Goal: Task Accomplishment & Management: Use online tool/utility

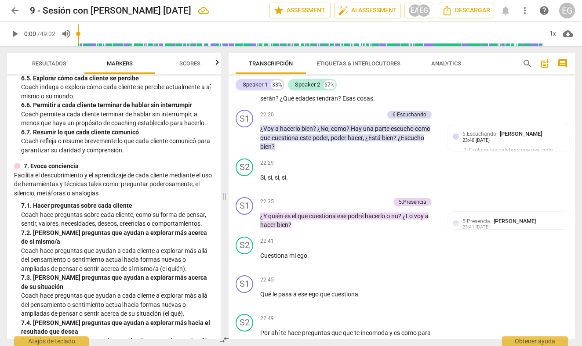
scroll to position [683, 0]
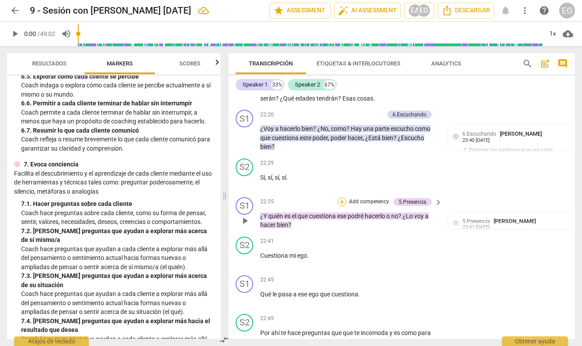
click at [341, 198] on div "+" at bounding box center [341, 202] width 9 height 9
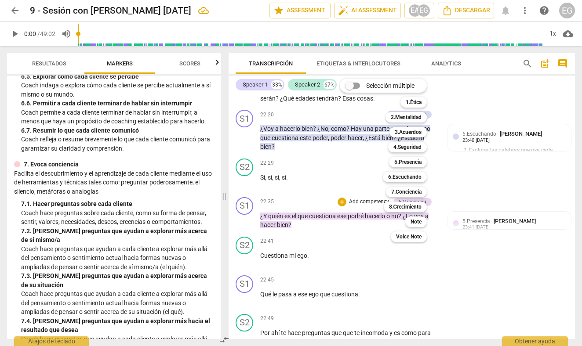
click at [463, 180] on div at bounding box center [291, 173] width 582 height 346
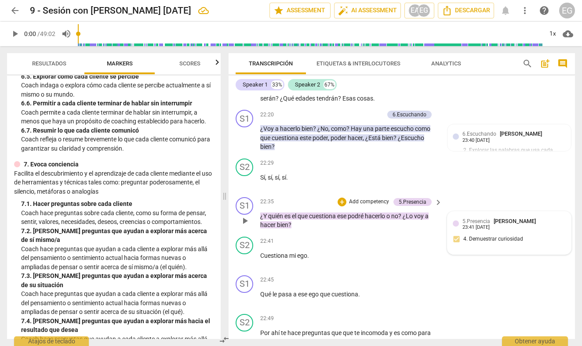
click at [456, 221] on div at bounding box center [456, 224] width 6 height 6
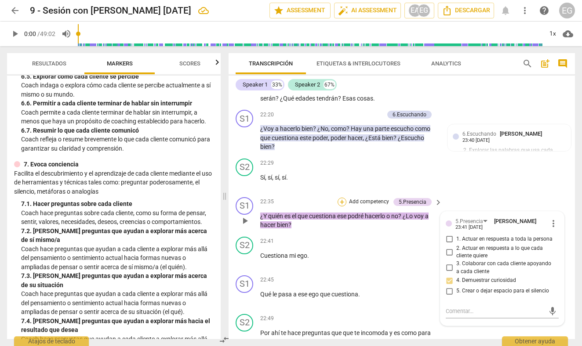
click at [342, 198] on div "+" at bounding box center [341, 202] width 9 height 9
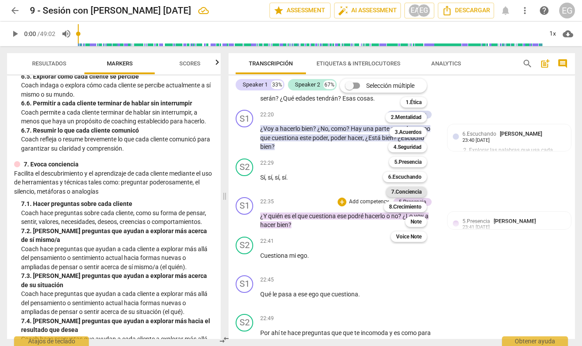
click at [405, 194] on b "7.Conciencia" at bounding box center [406, 192] width 30 height 11
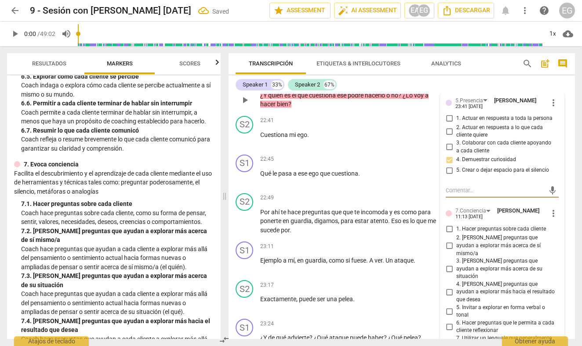
scroll to position [4141, 0]
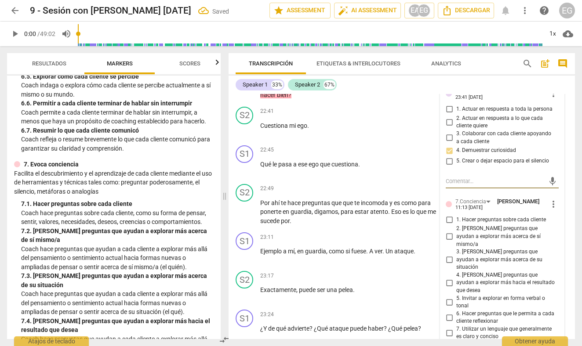
click at [448, 232] on input "2. [PERSON_NAME] preguntas que ayudan a explorar más acerca de sí mismo/a" at bounding box center [449, 237] width 14 height 11
checkbox input "true"
click at [195, 159] on div "ICF PCC Updated Competencies (2021 Spanish) 1. Demuestra práctica ética Entie…" at bounding box center [114, 208] width 214 height 264
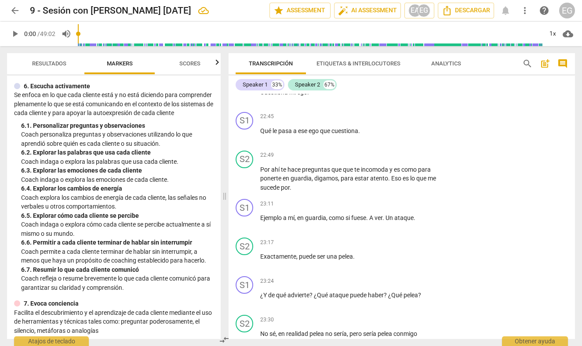
scroll to position [546, 0]
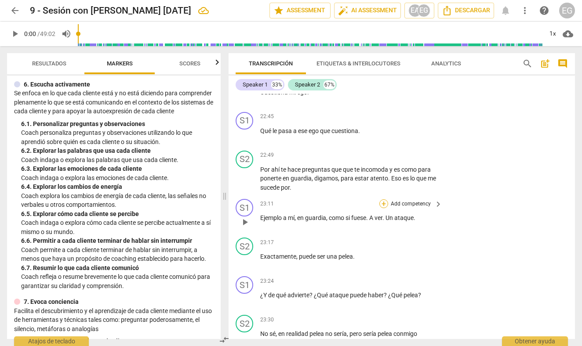
click at [383, 199] on div "+" at bounding box center [383, 203] width 9 height 9
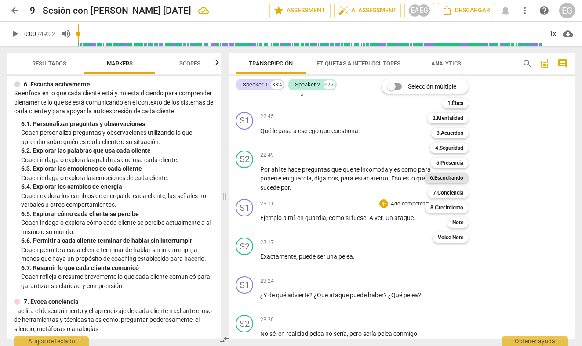
click at [448, 178] on b "6.Escuchando" at bounding box center [446, 178] width 33 height 11
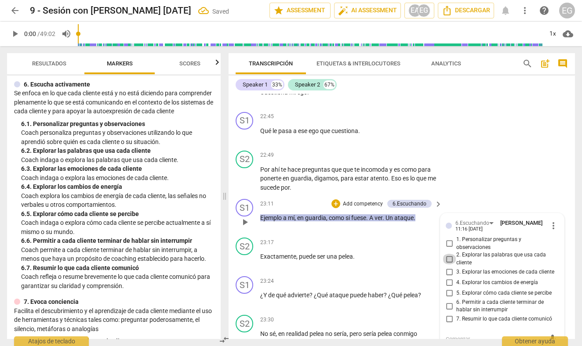
click at [448, 254] on input "2. Explorar las palabras que usa cada cliente" at bounding box center [449, 259] width 14 height 11
checkbox input "true"
click at [230, 196] on div "S1 play_arrow pause 23:11 + Add competency 6.Escuchando keyboard_arrow_right Ej…" at bounding box center [401, 215] width 346 height 39
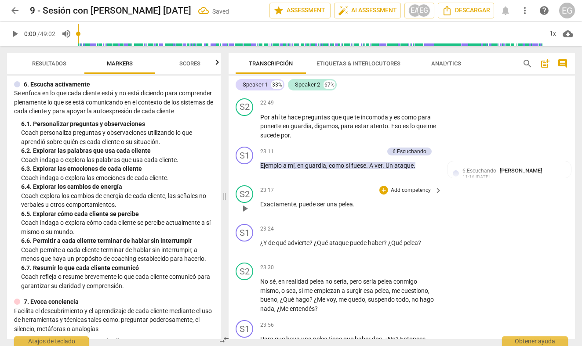
scroll to position [4237, 0]
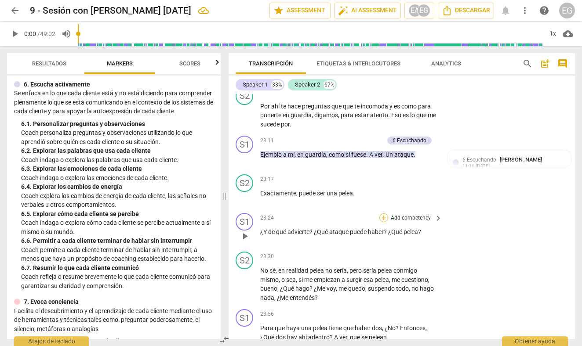
click at [383, 214] on div "+" at bounding box center [383, 218] width 9 height 9
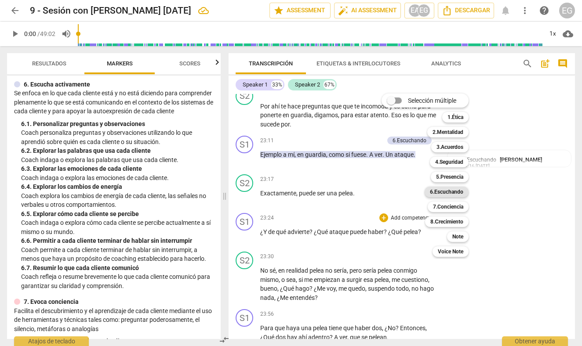
click at [452, 191] on b "6.Escuchando" at bounding box center [446, 192] width 33 height 11
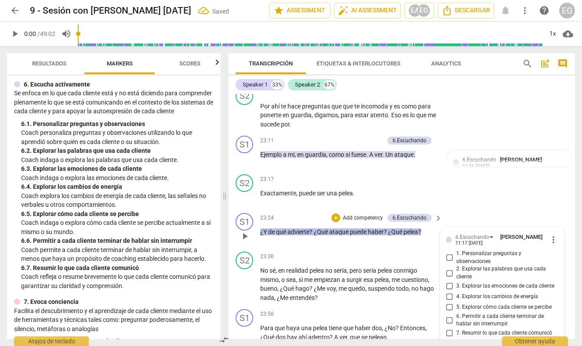
click at [449, 268] on input "2. Explorar las palabras que usa cada cliente" at bounding box center [449, 273] width 14 height 11
checkbox input "true"
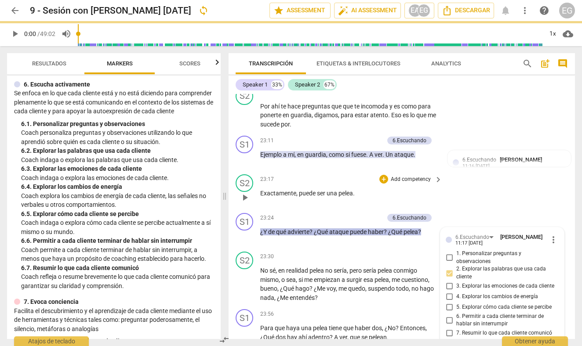
click at [231, 171] on div "S2 play_arrow pause 23:17 + Add competency keyboard_arrow_right Exactamente , p…" at bounding box center [401, 190] width 346 height 39
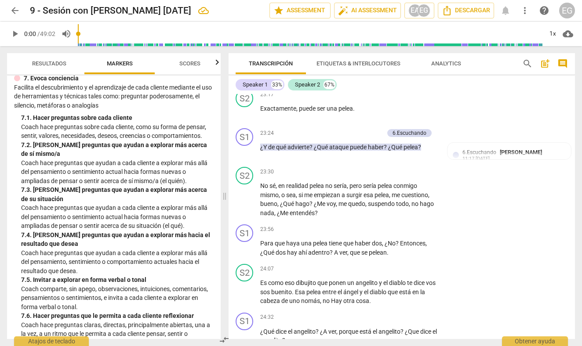
scroll to position [759, 0]
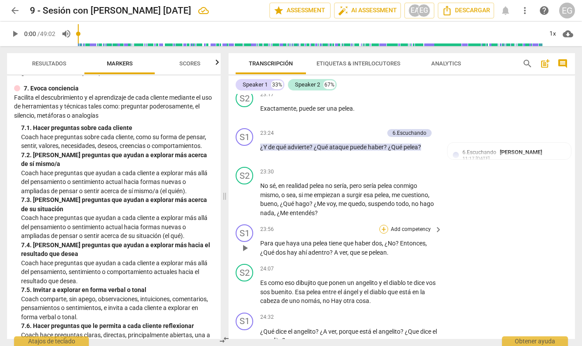
click at [384, 225] on div "+" at bounding box center [383, 229] width 9 height 9
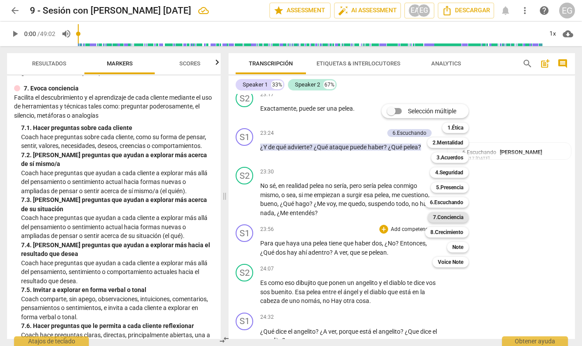
click at [446, 217] on b "7.Conciencia" at bounding box center [448, 217] width 30 height 11
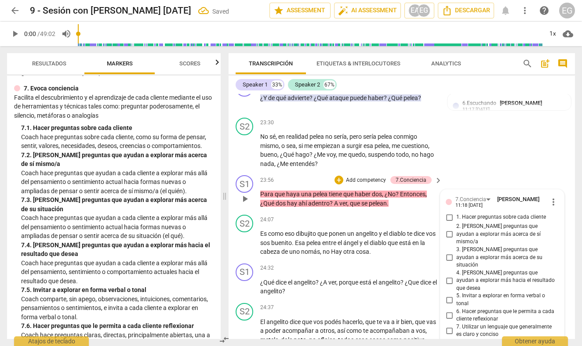
scroll to position [4370, 0]
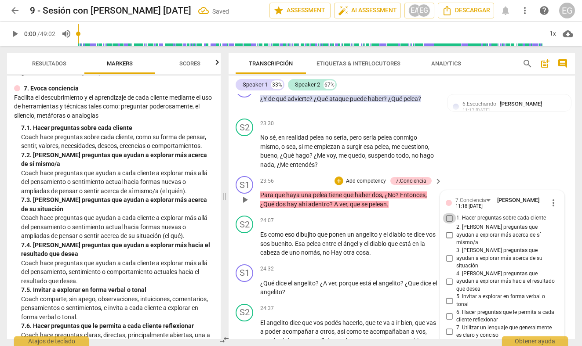
click at [450, 213] on input "1. Hacer preguntas sobre cada cliente" at bounding box center [449, 218] width 14 height 11
checkbox input "true"
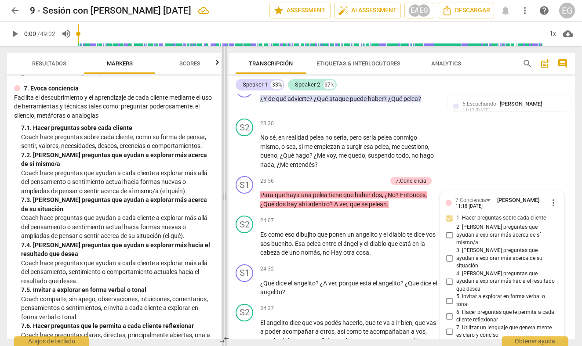
click at [227, 173] on span at bounding box center [224, 196] width 5 height 300
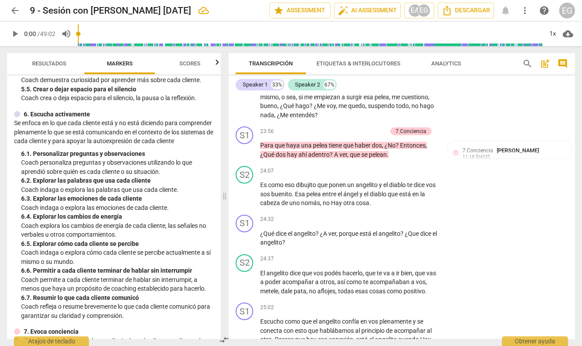
scroll to position [514, 0]
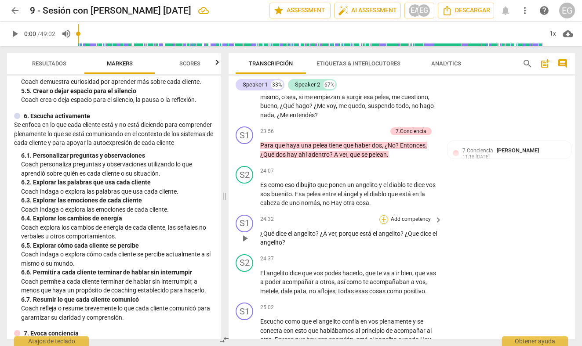
click at [381, 215] on div "+" at bounding box center [383, 219] width 9 height 9
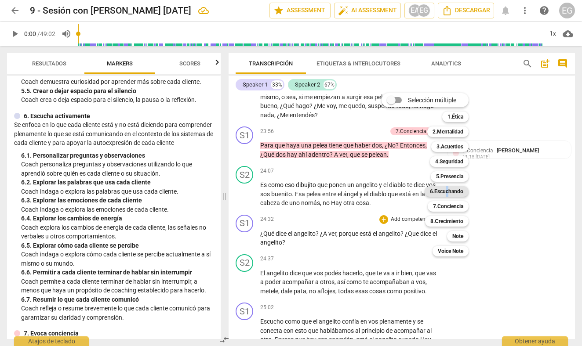
click at [449, 190] on b "6.Escuchando" at bounding box center [446, 191] width 33 height 11
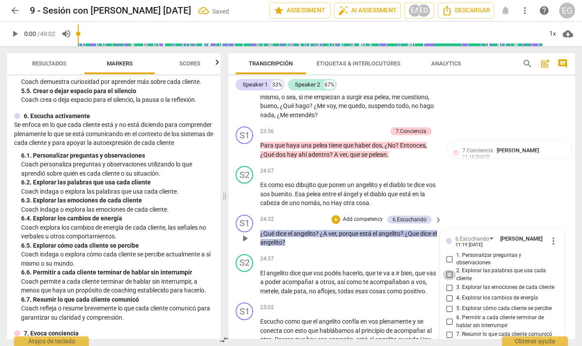
click at [449, 270] on input "2. Explorar las palabras que usa cada cliente" at bounding box center [449, 275] width 14 height 11
checkbox input "true"
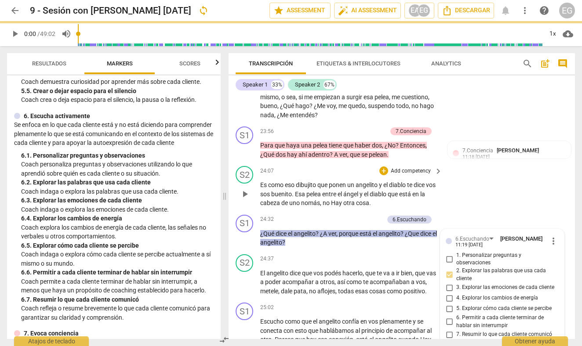
click at [231, 163] on div "S2 play_arrow pause 24:07 + Add competency keyboard_arrow_right Es como eso dib…" at bounding box center [401, 187] width 346 height 49
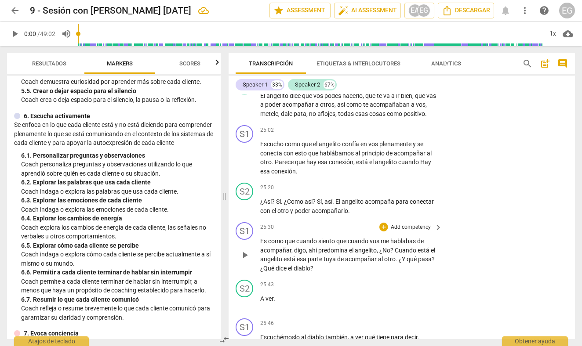
scroll to position [4603, 0]
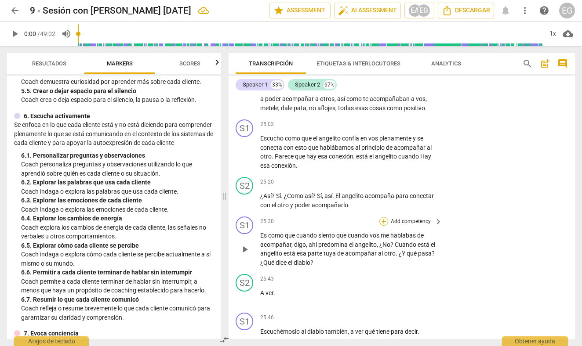
click at [384, 217] on div "+" at bounding box center [383, 221] width 9 height 9
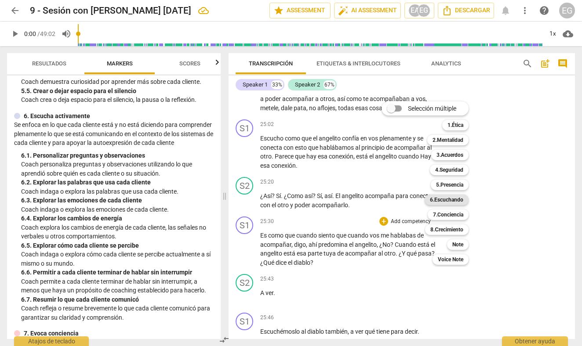
click at [442, 199] on b "6.Escuchando" at bounding box center [446, 200] width 33 height 11
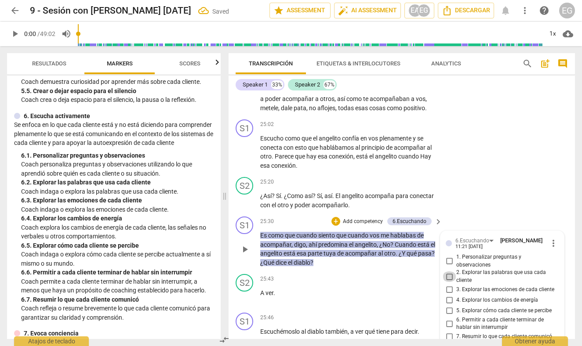
click at [450, 272] on input "2. Explorar las palabras que usa cada cliente" at bounding box center [449, 277] width 14 height 11
checkbox input "true"
click at [233, 213] on div "S1 play_arrow pause 25:30 + Add competency 6.Escuchando keyboard_arrow_right Es…" at bounding box center [401, 242] width 346 height 58
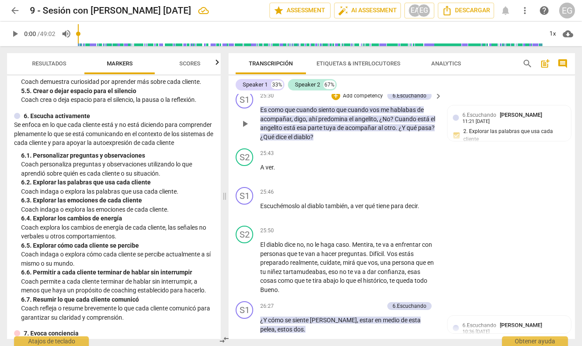
scroll to position [4733, 0]
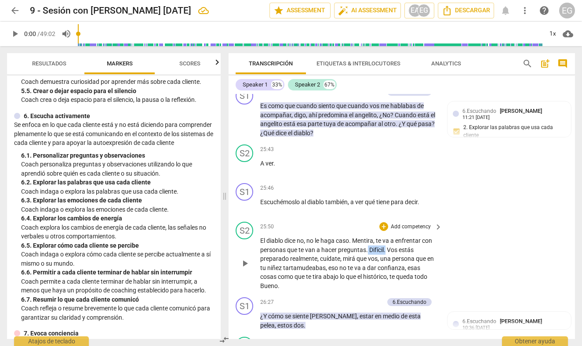
drag, startPoint x: 368, startPoint y: 210, endPoint x: 386, endPoint y: 208, distance: 18.6
click at [386, 236] on p "El diablo dice no , no le haga caso . [PERSON_NAME] , te va a enfrentar con per…" at bounding box center [348, 263] width 177 height 54
click at [406, 199] on icon "button" at bounding box center [407, 198] width 5 height 6
drag, startPoint x: 400, startPoint y: 211, endPoint x: 418, endPoint y: 213, distance: 18.5
click at [418, 236] on p "El diablo dice no , no le haga caso . [PERSON_NAME] , te va a enfrentar con per…" at bounding box center [348, 263] width 177 height 54
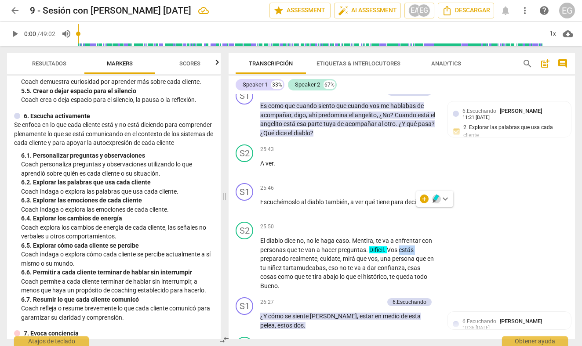
click at [434, 199] on icon "button" at bounding box center [435, 198] width 5 height 6
drag, startPoint x: 293, startPoint y: 218, endPoint x: 261, endPoint y: 218, distance: 31.2
click at [261, 236] on p "El diablo dice no , no le haga caso . [PERSON_NAME] , te va a enfrentar con per…" at bounding box center [348, 263] width 177 height 54
click at [335, 205] on icon "button" at bounding box center [337, 208] width 9 height 11
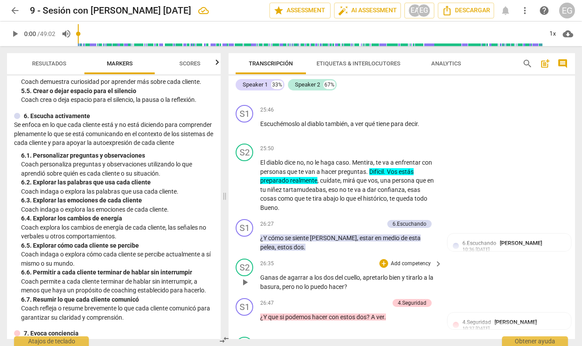
scroll to position [4812, 0]
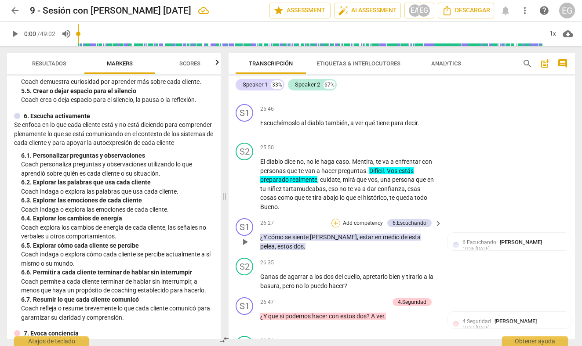
click at [337, 219] on div "+" at bounding box center [335, 223] width 9 height 9
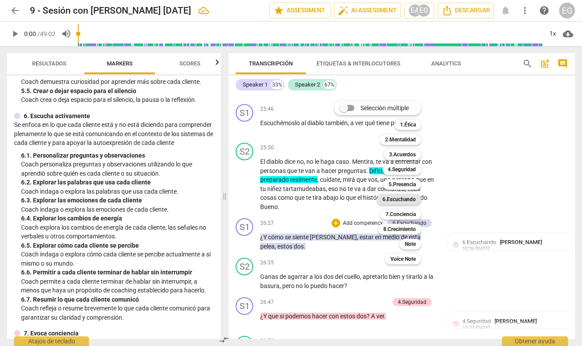
click at [398, 197] on b "6.Escuchando" at bounding box center [398, 199] width 33 height 11
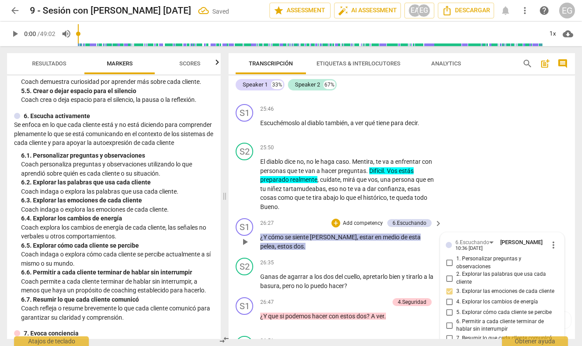
click at [449, 308] on input "5. Explorar cómo cada cliente se percibe" at bounding box center [449, 313] width 14 height 11
checkbox input "true"
click at [231, 215] on div "S1 play_arrow pause 26:27 + Add competency 6.Escuchando keyboard_arrow_right ¿Y…" at bounding box center [401, 235] width 346 height 40
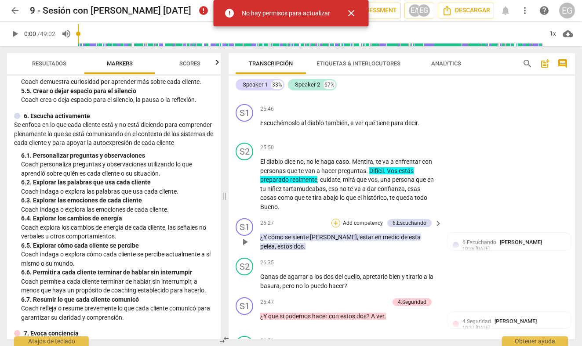
click at [336, 219] on div "+" at bounding box center [335, 223] width 9 height 9
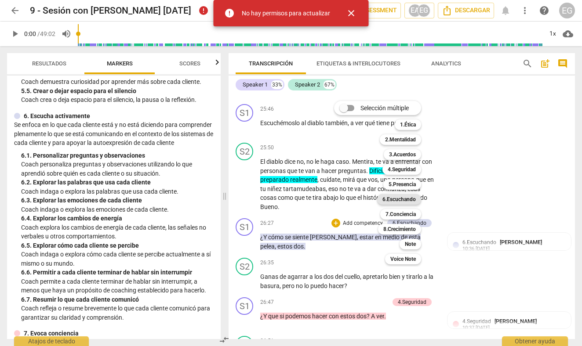
click at [404, 199] on b "6.Escuchando" at bounding box center [398, 199] width 33 height 11
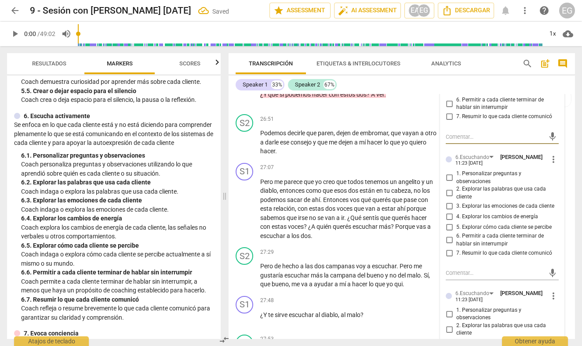
scroll to position [5041, 0]
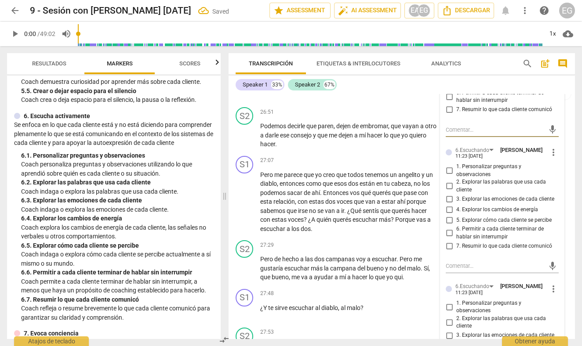
click at [449, 215] on input "5. Explorar cómo cada cliente se percibe" at bounding box center [449, 220] width 14 height 11
checkbox input "true"
click at [550, 284] on span "more_vert" at bounding box center [553, 289] width 11 height 11
click at [558, 261] on li "Borrar" at bounding box center [559, 261] width 31 height 17
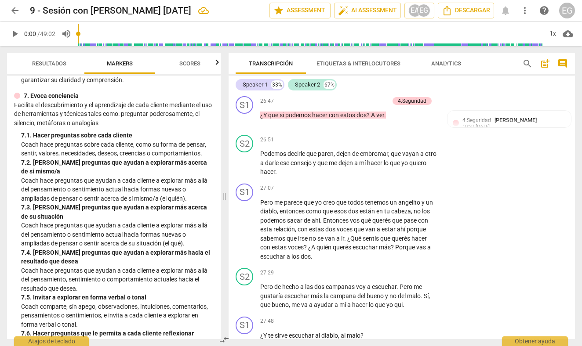
scroll to position [753, 0]
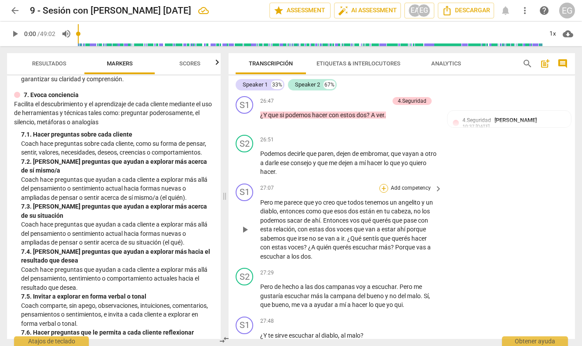
click at [382, 184] on div "+" at bounding box center [383, 188] width 9 height 9
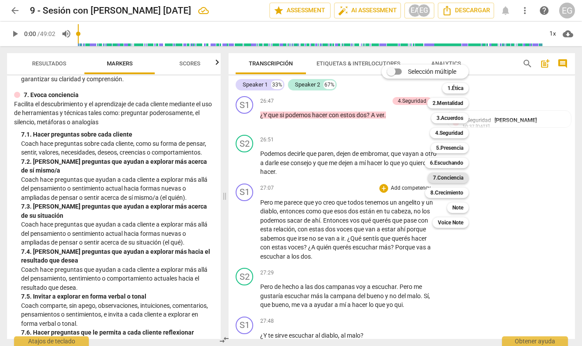
click at [446, 177] on b "7.Conciencia" at bounding box center [448, 178] width 30 height 11
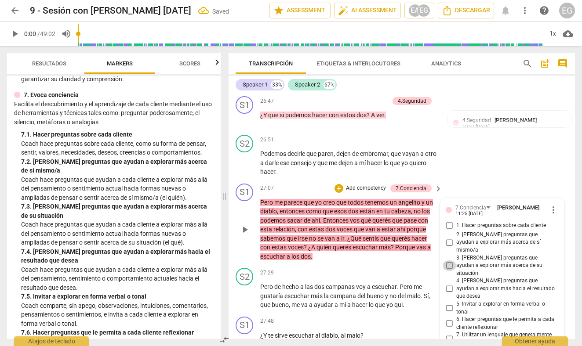
click at [449, 261] on input "3. [PERSON_NAME] preguntas que ayudan a explorar más acerca de su situación" at bounding box center [449, 266] width 14 height 11
checkbox input "true"
click at [229, 180] on div "S1 play_arrow pause 27:07 + Add competency 7.Conciencia keyboard_arrow_right Pe…" at bounding box center [401, 222] width 346 height 85
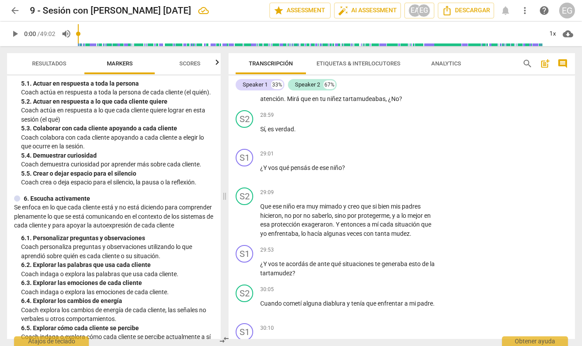
scroll to position [436, 0]
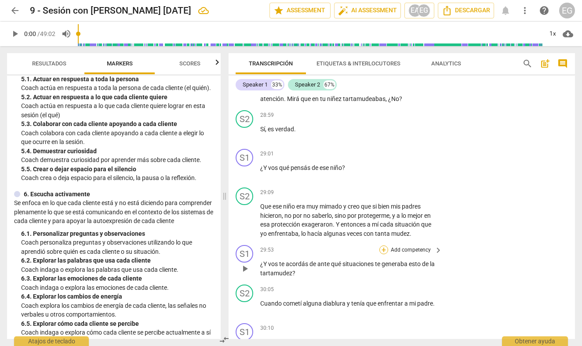
click at [383, 246] on div "+" at bounding box center [383, 250] width 9 height 9
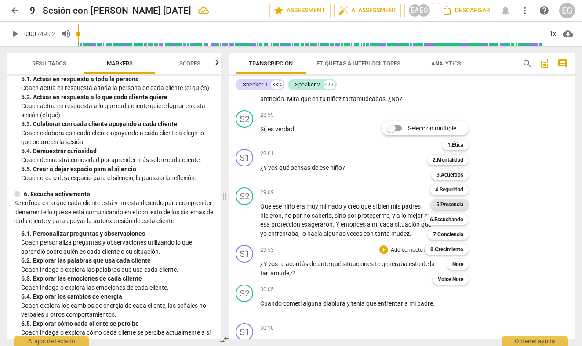
click at [446, 205] on b "5.Presencia" at bounding box center [449, 204] width 27 height 11
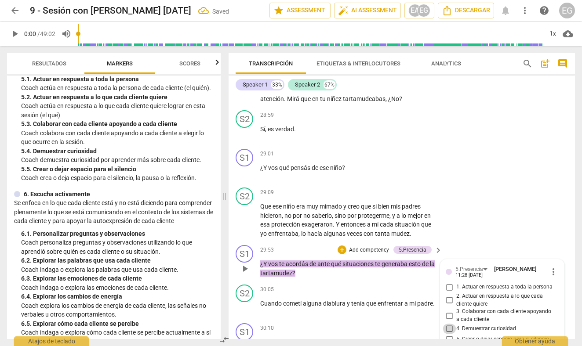
click at [450, 324] on input "4. Demuestrar curiosidad" at bounding box center [449, 329] width 14 height 11
checkbox input "true"
click at [230, 188] on div "S2 play_arrow pause 29:09 + Add competency keyboard_arrow_right Que ese niño er…" at bounding box center [401, 213] width 346 height 58
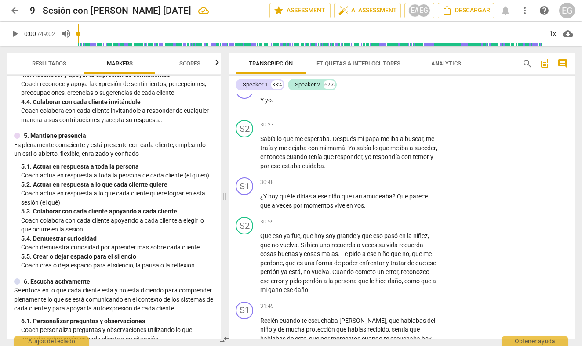
scroll to position [351, 0]
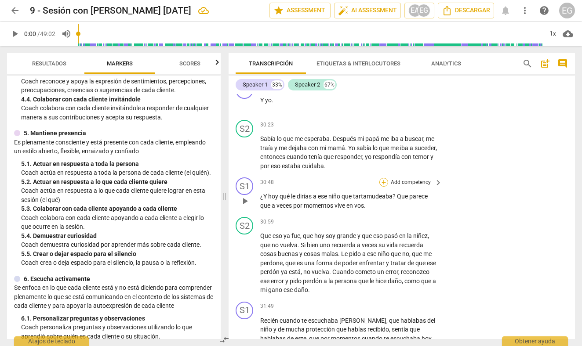
click at [384, 178] on div "+" at bounding box center [383, 182] width 9 height 9
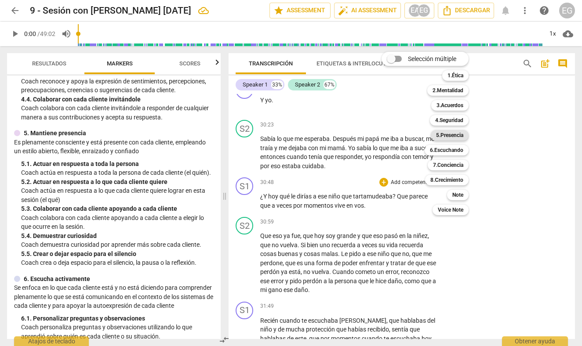
click at [458, 136] on b "5.Presencia" at bounding box center [449, 135] width 27 height 11
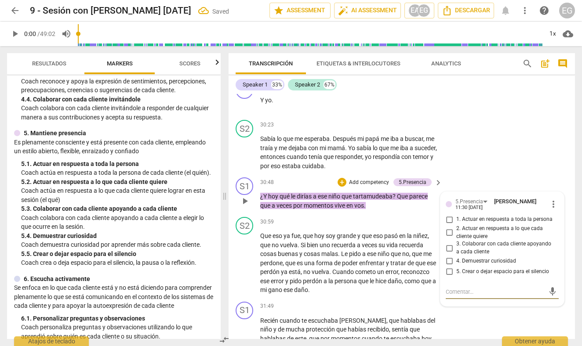
click at [448, 214] on input "1. Actuar en respuesta a toda la persona" at bounding box center [449, 219] width 14 height 11
checkbox input "true"
click at [233, 116] on div "S2 play_arrow pause 30:23 + Add competency keyboard_arrow_right Sabía lo que me…" at bounding box center [401, 145] width 346 height 58
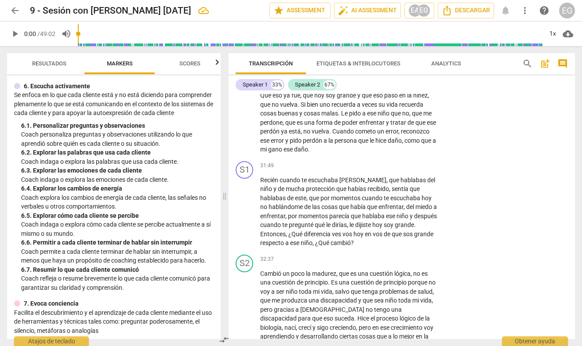
scroll to position [544, 0]
click at [383, 162] on div "+" at bounding box center [383, 166] width 9 height 9
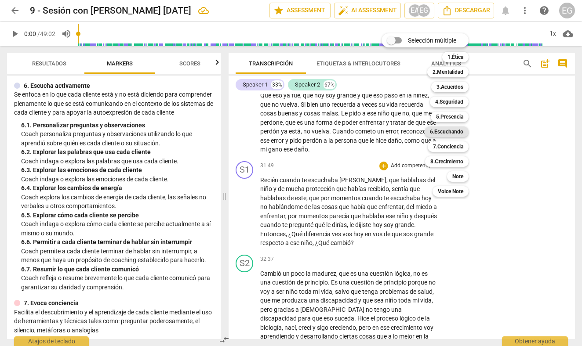
click at [452, 133] on b "6.Escuchando" at bounding box center [446, 132] width 33 height 11
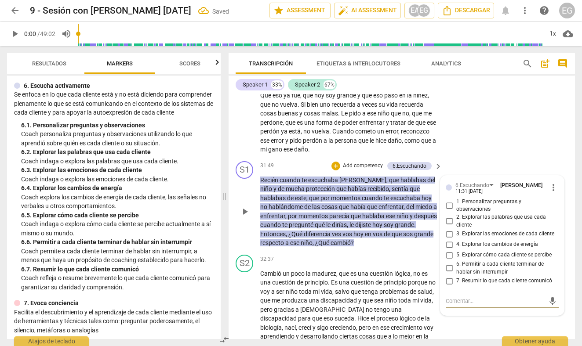
click at [450, 276] on input "7. Resumir lo que cada cliente comunicó" at bounding box center [449, 281] width 14 height 11
checkbox input "true"
click at [228, 170] on div "Transcripción Etiquetas & Interlocutores Analytics search post_add comment Spea…" at bounding box center [403, 196] width 357 height 300
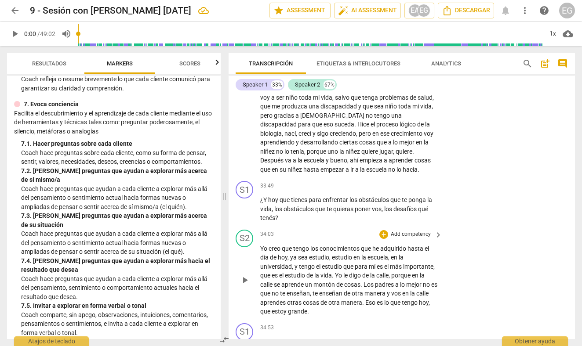
scroll to position [6097, 0]
click at [383, 182] on div "+" at bounding box center [383, 186] width 9 height 9
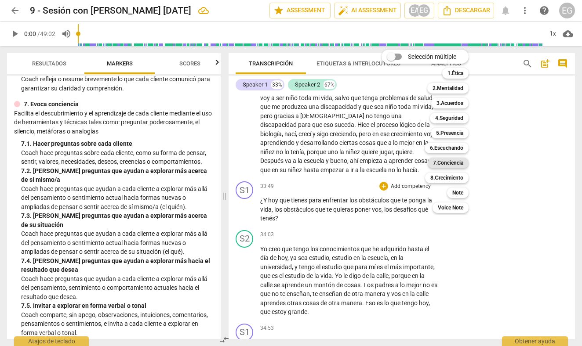
click at [440, 164] on b "7.Conciencia" at bounding box center [448, 163] width 30 height 11
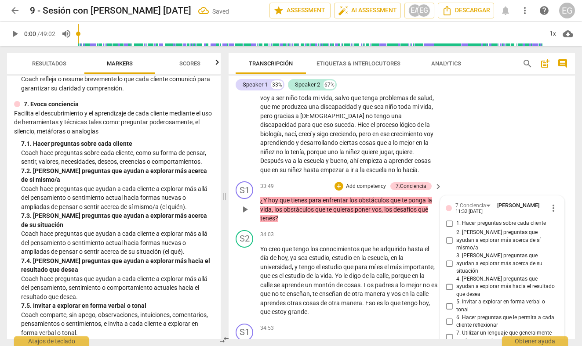
click at [448, 218] on input "1. Hacer preguntas sobre cada cliente" at bounding box center [449, 223] width 14 height 11
checkbox input "true"
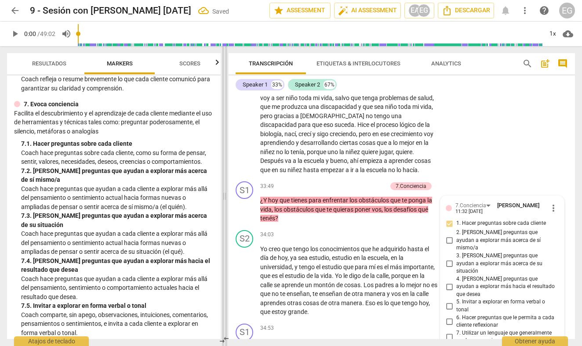
click at [224, 117] on span at bounding box center [224, 196] width 5 height 300
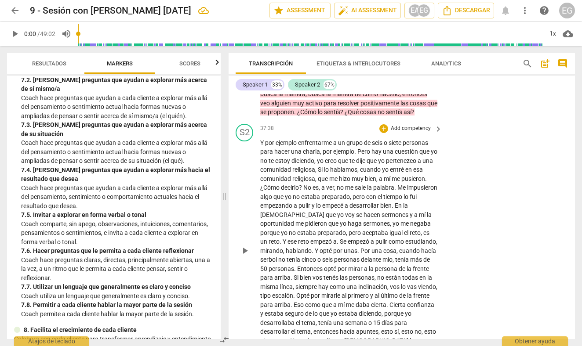
scroll to position [6734, 0]
drag, startPoint x: 408, startPoint y: 167, endPoint x: 309, endPoint y: 175, distance: 98.7
click at [309, 175] on p "Y por ejemplo enfrentarme a un grupo de seis o siete personas para hacer una ch…" at bounding box center [348, 250] width 177 height 225
click at [329, 164] on icon "button" at bounding box center [330, 163] width 5 height 6
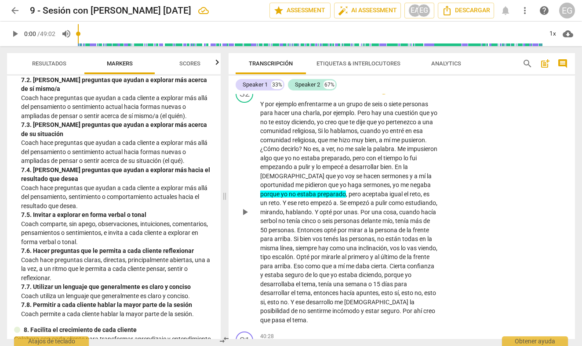
scroll to position [6773, 0]
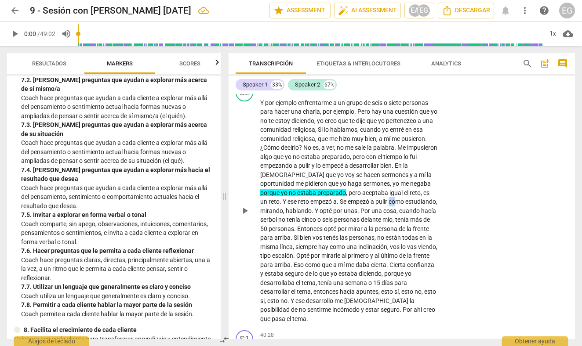
drag, startPoint x: 352, startPoint y: 145, endPoint x: 365, endPoint y: 145, distance: 12.7
click at [388, 198] on span "como" at bounding box center [396, 201] width 17 height 7
click at [405, 198] on span "estudiando" at bounding box center [420, 201] width 31 height 7
drag, startPoint x: 353, startPoint y: 144, endPoint x: 367, endPoint y: 144, distance: 14.1
click at [388, 198] on span "como" at bounding box center [396, 201] width 17 height 7
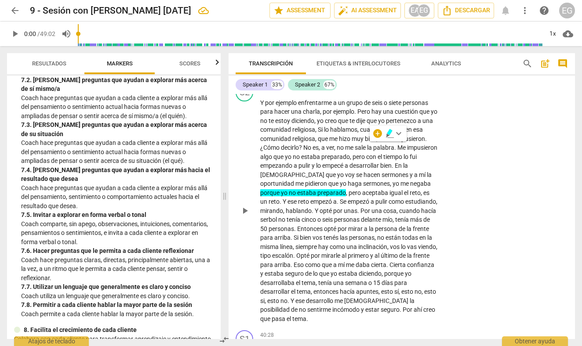
click at [388, 198] on span "como" at bounding box center [396, 201] width 17 height 7
drag, startPoint x: 353, startPoint y: 146, endPoint x: 373, endPoint y: 146, distance: 19.3
click at [373, 146] on p "Y por ejemplo enfrentarme a un grupo de seis o siete personas para hacer una ch…" at bounding box center [348, 210] width 177 height 225
click at [405, 198] on span "estudiando" at bounding box center [420, 201] width 31 height 7
drag, startPoint x: 352, startPoint y: 147, endPoint x: 401, endPoint y: 146, distance: 48.3
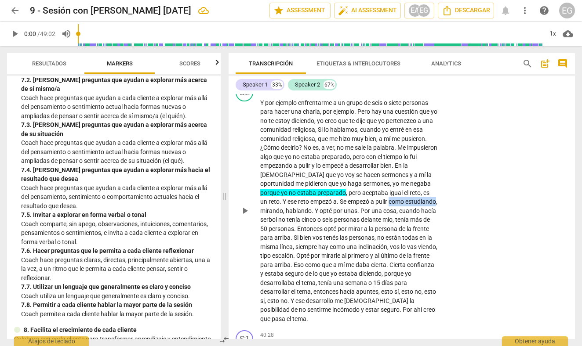
click at [401, 146] on p "Y por ejemplo enfrentarme a un grupo de seis o siete personas para hacer una ch…" at bounding box center [348, 210] width 177 height 225
click at [421, 131] on icon "button" at bounding box center [419, 132] width 5 height 6
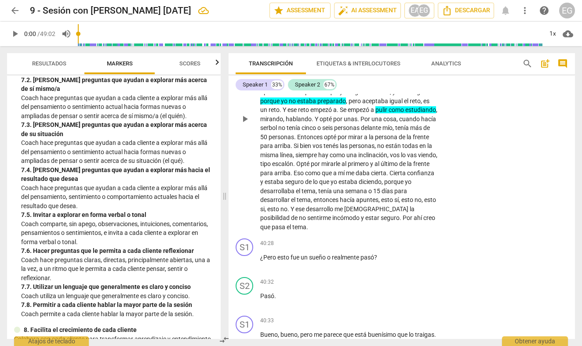
scroll to position [6865, 0]
drag, startPoint x: 260, startPoint y: 122, endPoint x: 281, endPoint y: 127, distance: 22.1
click at [281, 126] on div "S2 play_arrow pause 37:38 + Add competency keyboard_arrow_right Y por ejemplo e…" at bounding box center [401, 112] width 346 height 247
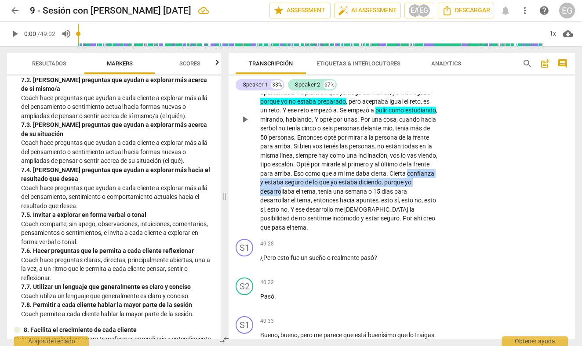
drag, startPoint x: 261, startPoint y: 126, endPoint x: 289, endPoint y: 127, distance: 28.6
click at [289, 127] on p "Y por ejemplo enfrentarme a un grupo de seis o siete personas para hacer una ch…" at bounding box center [348, 119] width 177 height 225
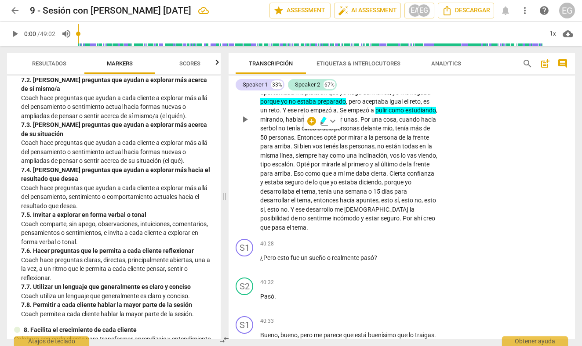
click at [293, 197] on span "el" at bounding box center [294, 200] width 6 height 7
drag, startPoint x: 260, startPoint y: 125, endPoint x: 266, endPoint y: 130, distance: 8.1
click at [266, 130] on div "S2 play_arrow pause 37:38 + Add competency keyboard_arrow_right Y por ejemplo e…" at bounding box center [401, 112] width 346 height 247
drag, startPoint x: 260, startPoint y: 123, endPoint x: 293, endPoint y: 127, distance: 33.2
click at [293, 127] on div "S2 play_arrow pause 37:38 + Add competency keyboard_arrow_right Y por ejemplo e…" at bounding box center [401, 112] width 346 height 247
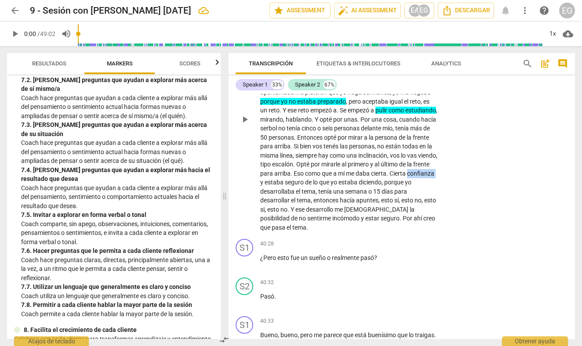
drag, startPoint x: 289, startPoint y: 126, endPoint x: 258, endPoint y: 127, distance: 30.8
click at [258, 126] on div "S2 play_arrow pause 37:38 + Add competency keyboard_arrow_right Y por ejemplo e…" at bounding box center [401, 112] width 346 height 247
click at [309, 114] on icon "button" at bounding box center [308, 112] width 9 height 11
drag, startPoint x: 296, startPoint y: 126, endPoint x: 339, endPoint y: 127, distance: 43.1
click at [339, 127] on p "Y por ejemplo enfrentarme a un grupo de seis o siete personas para hacer una ch…" at bounding box center [348, 119] width 177 height 225
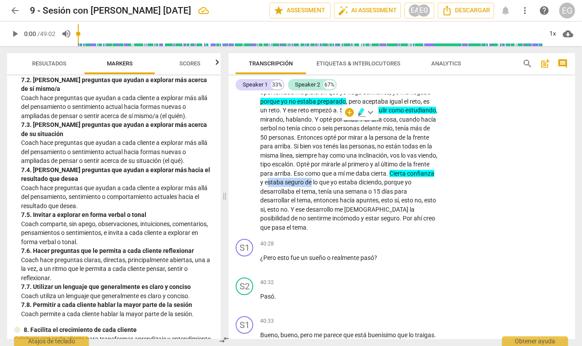
click at [360, 111] on icon "button" at bounding box center [360, 111] width 5 height 6
drag, startPoint x: 319, startPoint y: 159, endPoint x: 354, endPoint y: 161, distance: 35.7
click at [354, 161] on p "Y por ejemplo enfrentarme a un grupo de seis o siete personas para hacer una ch…" at bounding box center [348, 119] width 177 height 225
click at [374, 144] on icon "button" at bounding box center [372, 146] width 5 height 6
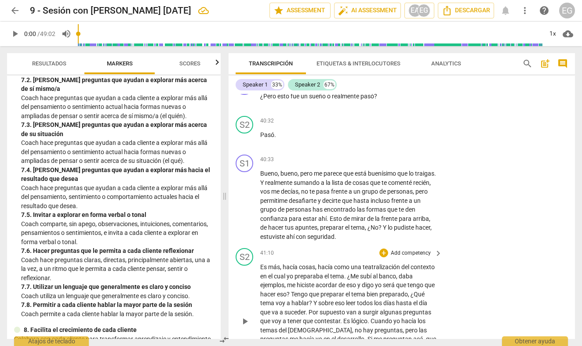
scroll to position [7020, 0]
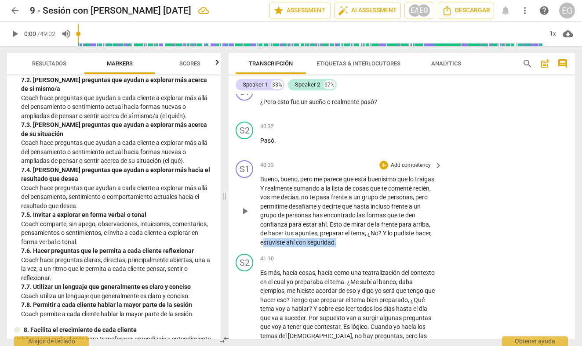
drag, startPoint x: 280, startPoint y: 180, endPoint x: 354, endPoint y: 184, distance: 74.4
click at [354, 184] on p "[PERSON_NAME] , bueno , pero me parece que está buenísimo que lo traigas . Y re…" at bounding box center [348, 211] width 177 height 72
click at [375, 168] on icon "button" at bounding box center [374, 168] width 5 height 6
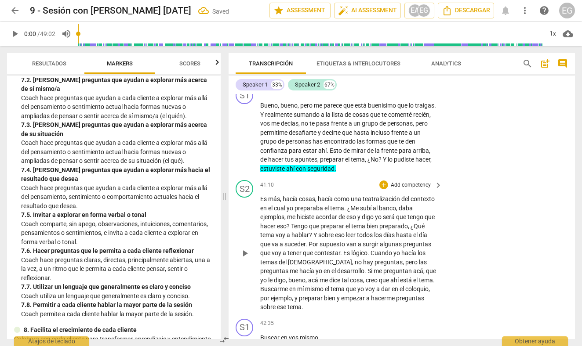
scroll to position [7095, 0]
drag, startPoint x: 333, startPoint y: 163, endPoint x: 424, endPoint y: 163, distance: 90.1
click at [424, 194] on p "Es más , hacía cosas , hacía como una teatralización del contexto en el cual yo…" at bounding box center [348, 252] width 177 height 117
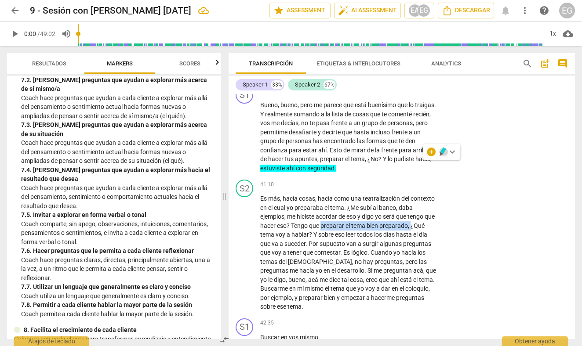
click at [444, 151] on icon "button" at bounding box center [442, 151] width 5 height 6
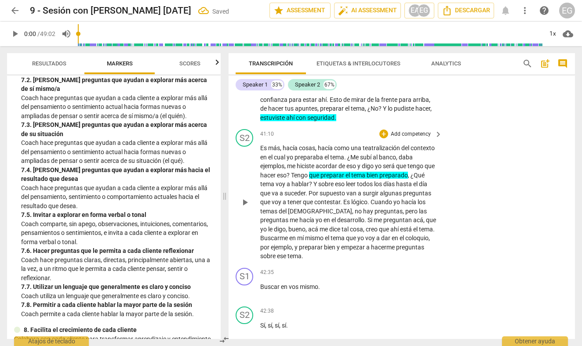
scroll to position [7150, 0]
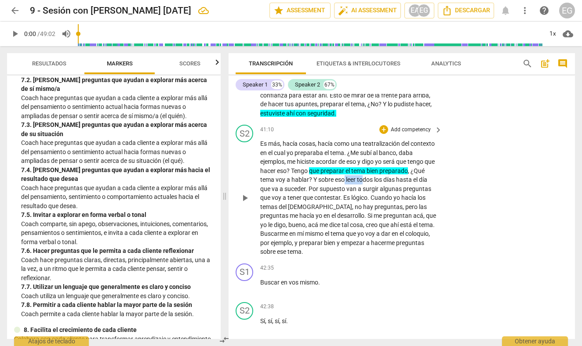
drag, startPoint x: 360, startPoint y: 120, endPoint x: 380, endPoint y: 120, distance: 20.2
click at [380, 139] on p "Es más , hacía cosas , hacía como una teatralización del contexto en el cual yo…" at bounding box center [348, 197] width 177 height 117
click at [409, 104] on icon "button" at bounding box center [410, 104] width 5 height 6
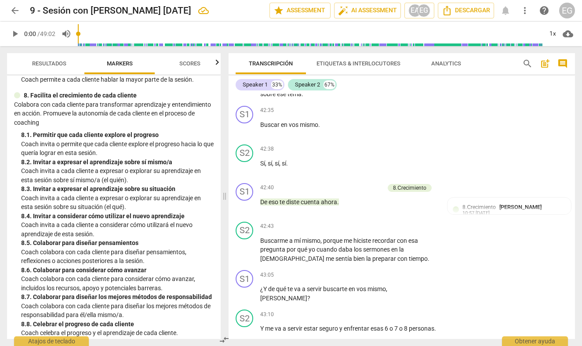
scroll to position [1073, 0]
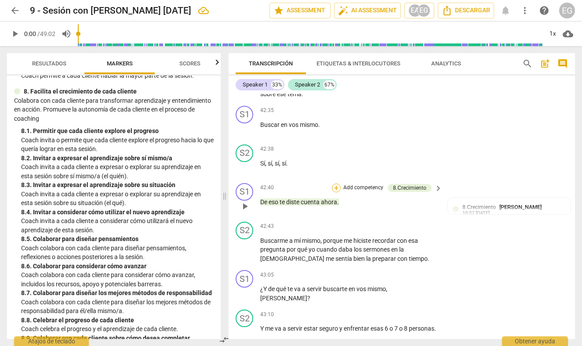
click at [336, 184] on div "+" at bounding box center [336, 188] width 9 height 9
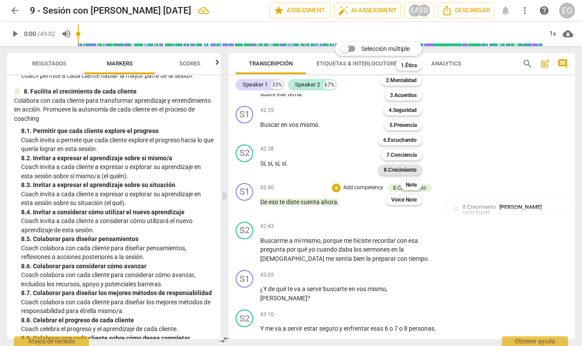
click at [402, 170] on b "8.Сrecimiento" at bounding box center [400, 170] width 33 height 11
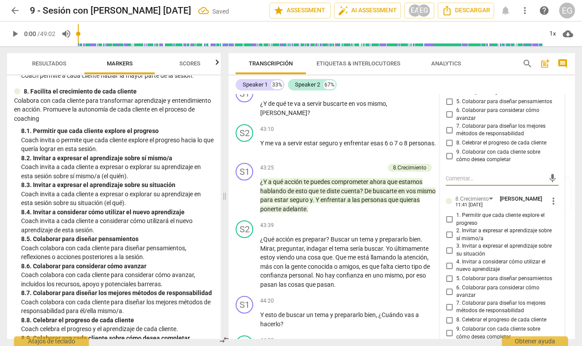
scroll to position [7498, 0]
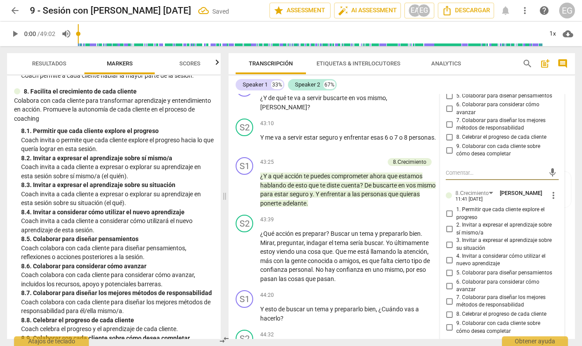
click at [450, 224] on input "2. Invitar a expresar el aprendizaje sobre sí mismo/a" at bounding box center [449, 229] width 14 height 11
checkbox input "true"
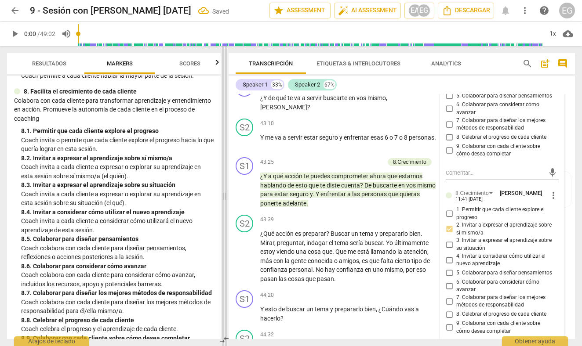
click at [224, 132] on span at bounding box center [224, 196] width 5 height 300
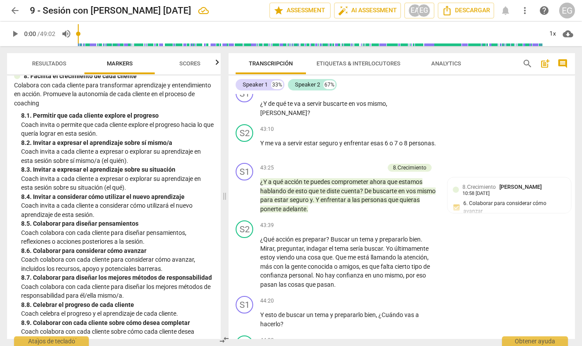
scroll to position [0, 0]
click at [382, 297] on div "+" at bounding box center [383, 301] width 9 height 9
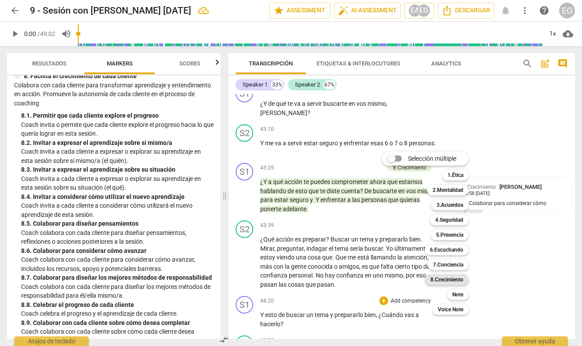
click at [442, 279] on b "8.Сrecimiento" at bounding box center [446, 280] width 33 height 11
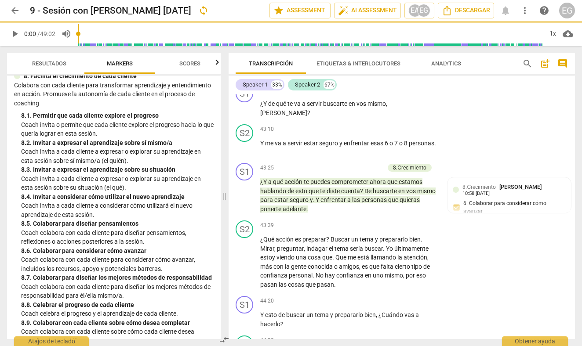
scroll to position [7682, 0]
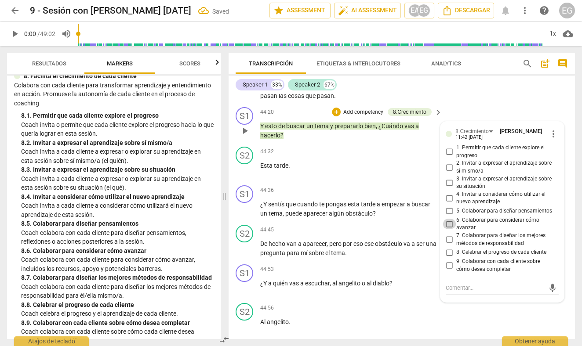
click at [448, 219] on input "6. Colaborar para considerar cómo avanzar" at bounding box center [449, 224] width 14 height 11
checkbox input "true"
click at [212, 145] on div "ICF PCC Updated Competencies (2021 Spanish) 1. Demuestra práctica ética Entie…" at bounding box center [114, 208] width 214 height 264
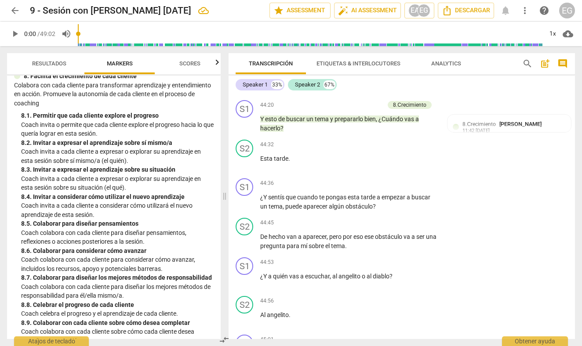
scroll to position [0, 0]
click at [383, 179] on div "+" at bounding box center [383, 183] width 9 height 9
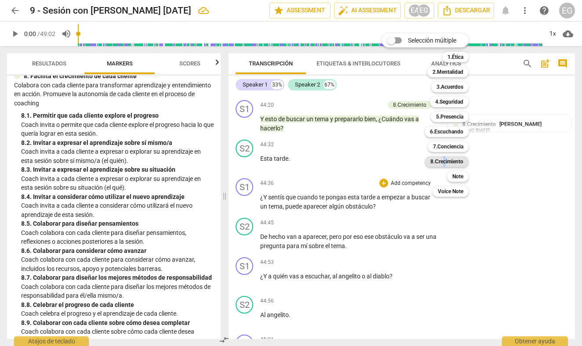
click at [446, 162] on b "8.Сrecimiento" at bounding box center [446, 161] width 33 height 11
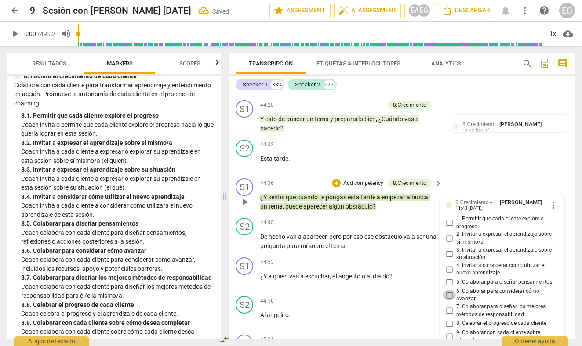
click at [451, 290] on input "6. Colaborar para considerar cómo avanzar" at bounding box center [449, 295] width 14 height 11
checkbox input "true"
click at [206, 153] on p "Coach invita a cada cliente a expresar o explorar su aprendizaje en esta sesión…" at bounding box center [117, 156] width 192 height 18
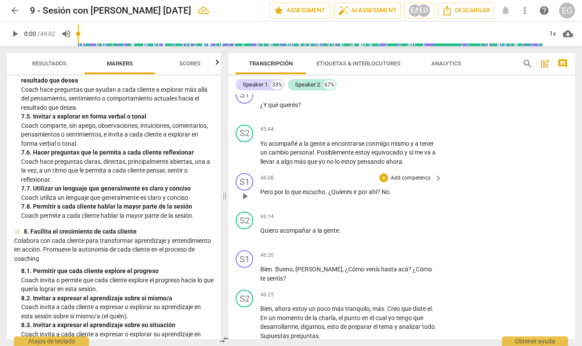
scroll to position [8123, 0]
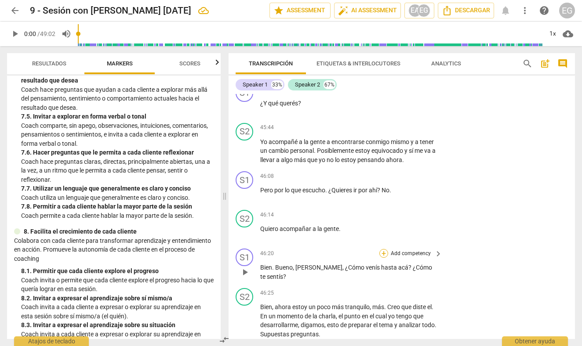
click at [381, 249] on div "+" at bounding box center [383, 253] width 9 height 9
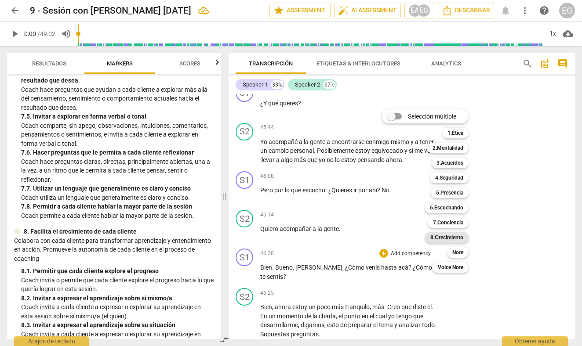
click at [453, 235] on b "8.Сrecimiento" at bounding box center [446, 237] width 33 height 11
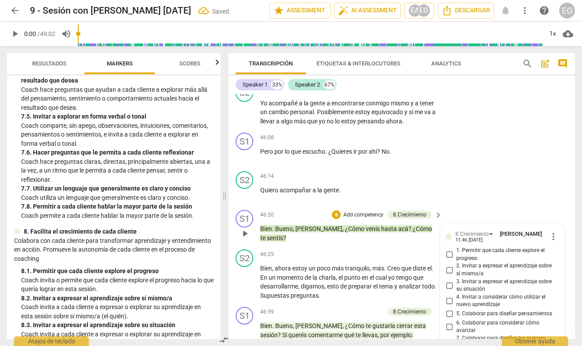
scroll to position [8172, 0]
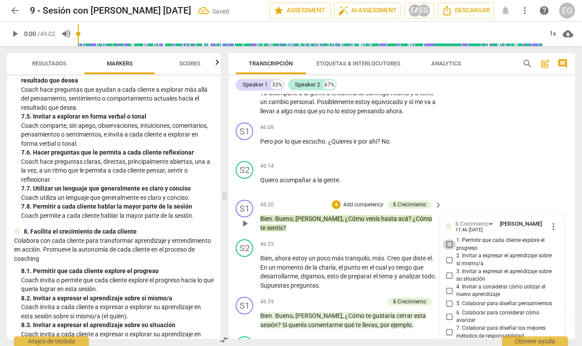
click at [450, 239] on input "1. Permitir que cada cliente explore el progreso" at bounding box center [449, 244] width 14 height 11
checkbox input "true"
click at [212, 179] on div "ICF PCC Updated Competencies (2021 Spanish) 1. Demuestra práctica ética Entie…" at bounding box center [114, 208] width 214 height 264
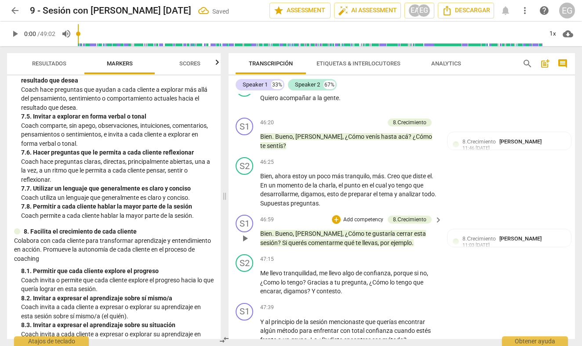
scroll to position [8257, 0]
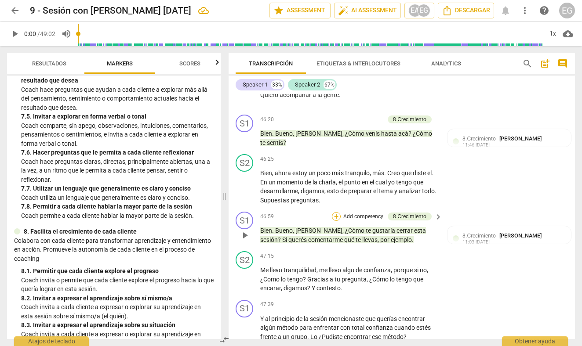
click at [336, 212] on div "+" at bounding box center [336, 216] width 9 height 9
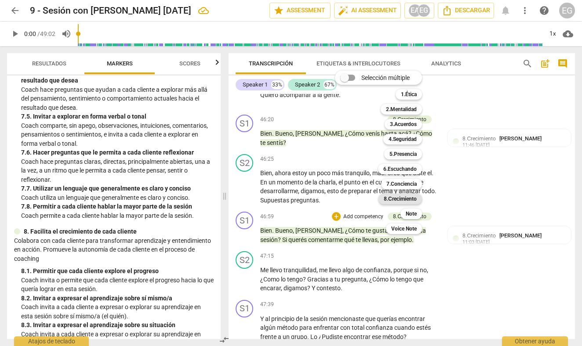
click at [399, 198] on b "8.Сrecimiento" at bounding box center [400, 199] width 33 height 11
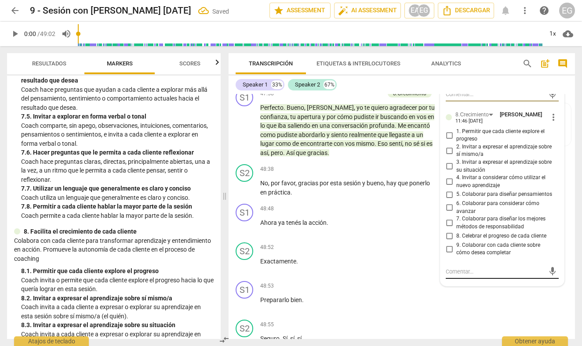
scroll to position [8557, 0]
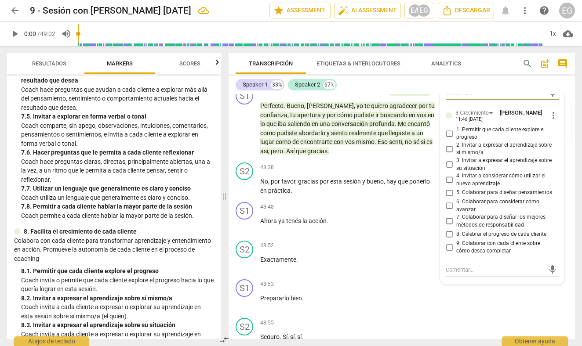
click at [446, 242] on input "9. Colaborar con cada cliente sobre cómo desea completar" at bounding box center [449, 247] width 14 height 11
checkbox input "true"
click at [208, 140] on p "Coach comparte, sin apego, observaciones, intuiciones, comentarios, pensamiento…" at bounding box center [117, 134] width 192 height 27
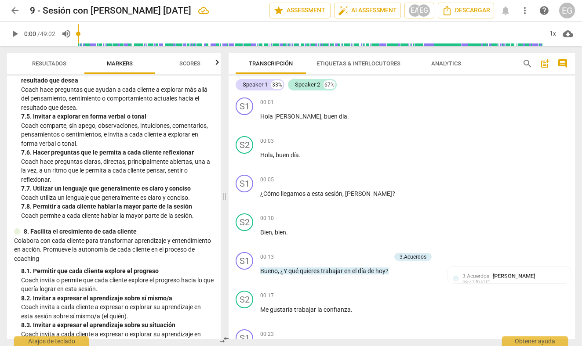
scroll to position [0, 0]
